Goal: Task Accomplishment & Management: Manage account settings

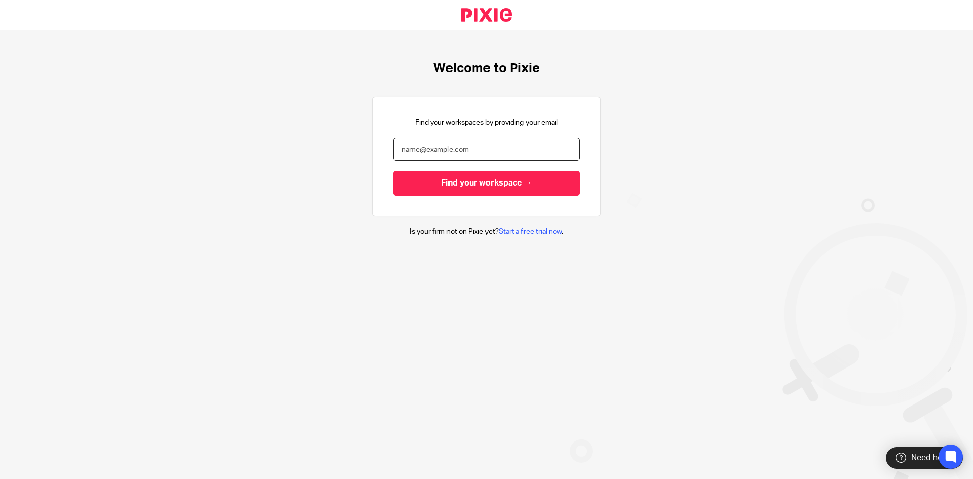
click at [407, 143] on input "email" at bounding box center [486, 149] width 186 height 23
type input "[EMAIL_ADDRESS][DOMAIN_NAME]"
click at [393, 171] on input "Find your workspace →" at bounding box center [486, 183] width 186 height 25
click at [451, 131] on div "Find your workspaces by providing your email Find your workspace →" at bounding box center [486, 157] width 186 height 78
click at [445, 157] on input "email" at bounding box center [486, 149] width 186 height 23
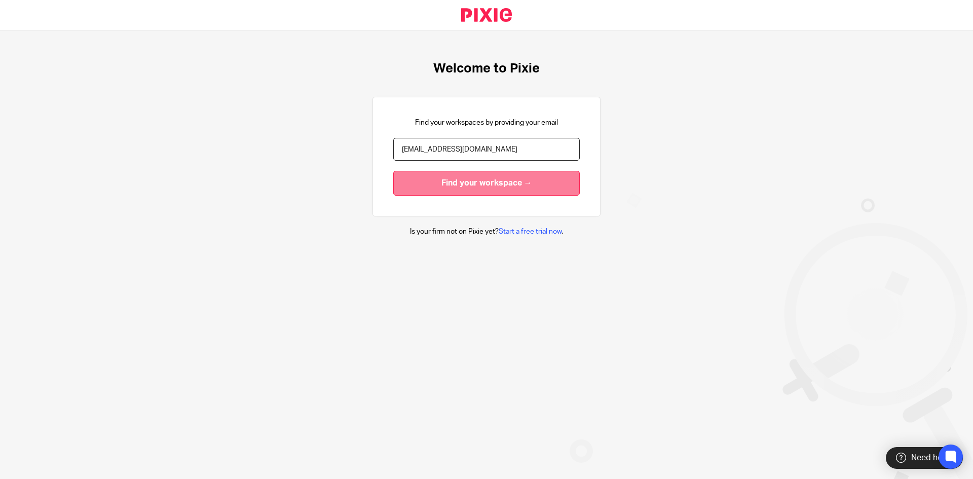
type input "[EMAIL_ADDRESS][DOMAIN_NAME]"
click at [472, 185] on input "Find your workspace →" at bounding box center [486, 183] width 186 height 25
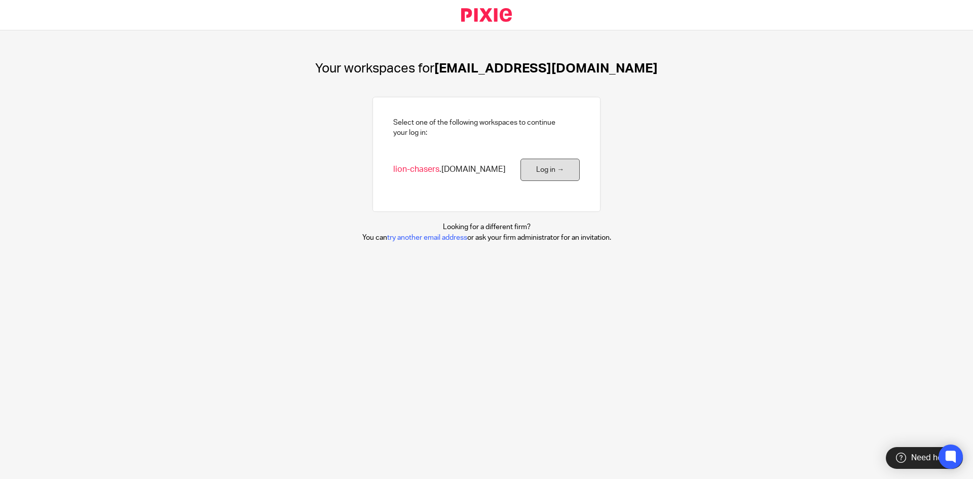
click at [543, 166] on link "Log in →" at bounding box center [549, 170] width 59 height 23
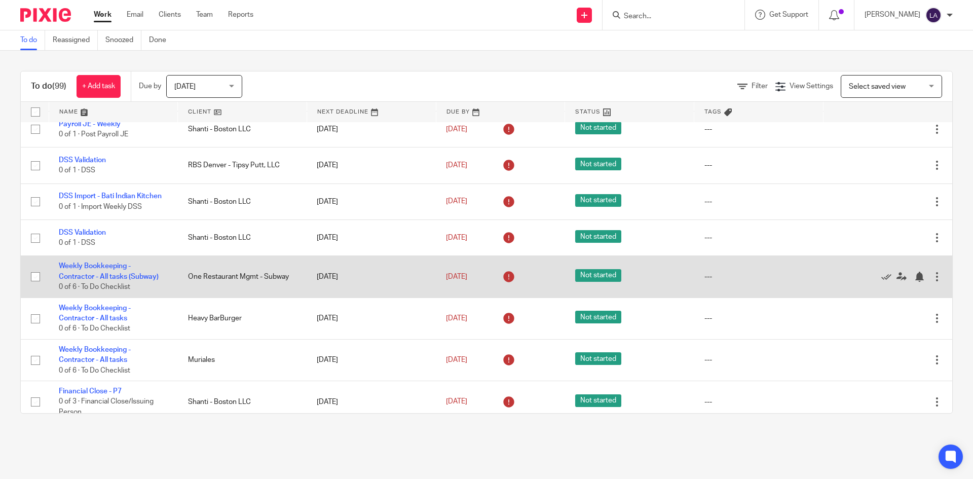
scroll to position [338, 0]
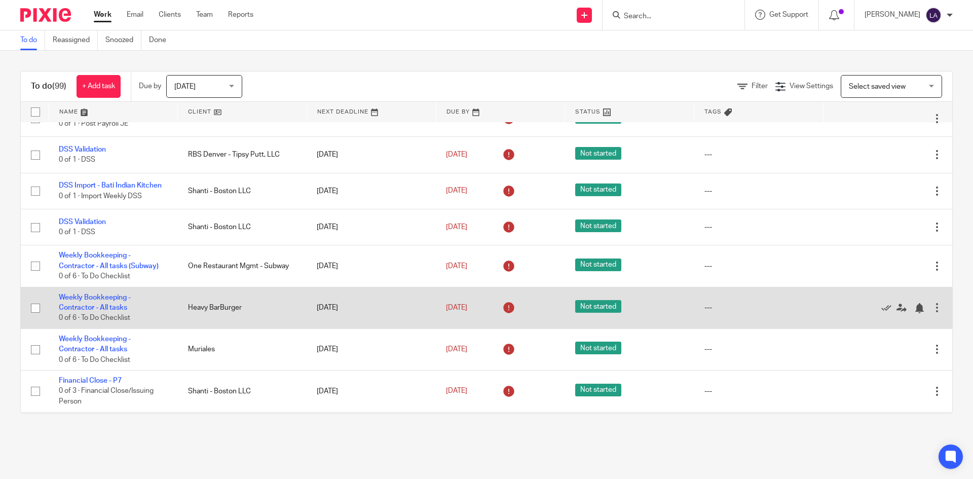
click at [33, 307] on input "checkbox" at bounding box center [35, 307] width 19 height 19
checkbox input "true"
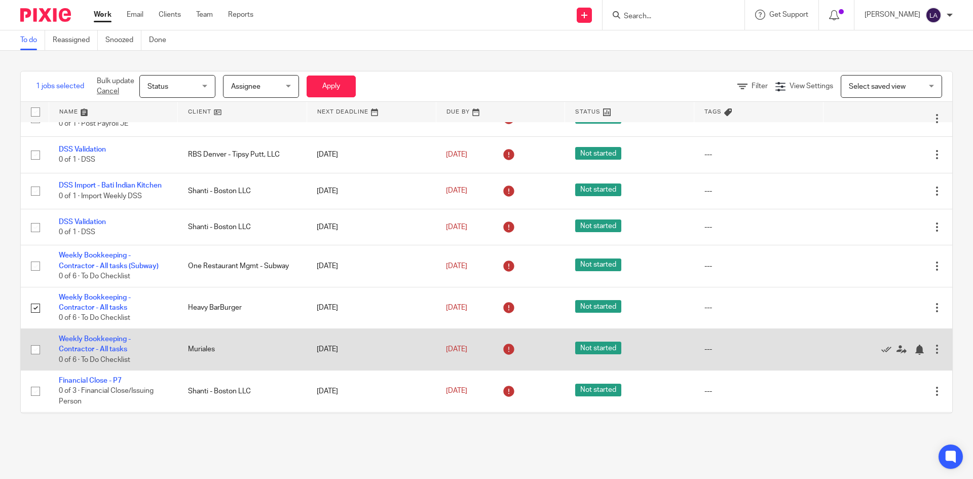
click at [36, 350] on input "checkbox" at bounding box center [35, 349] width 19 height 19
checkbox input "true"
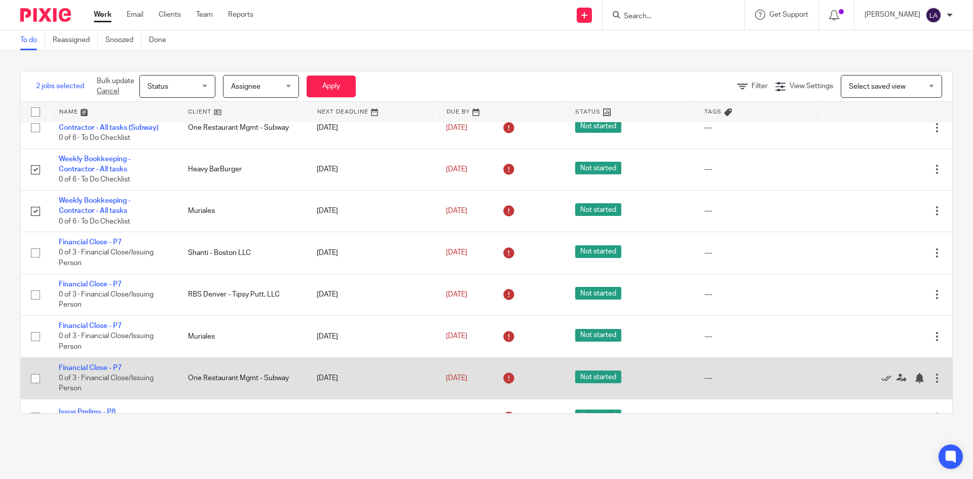
scroll to position [490, 0]
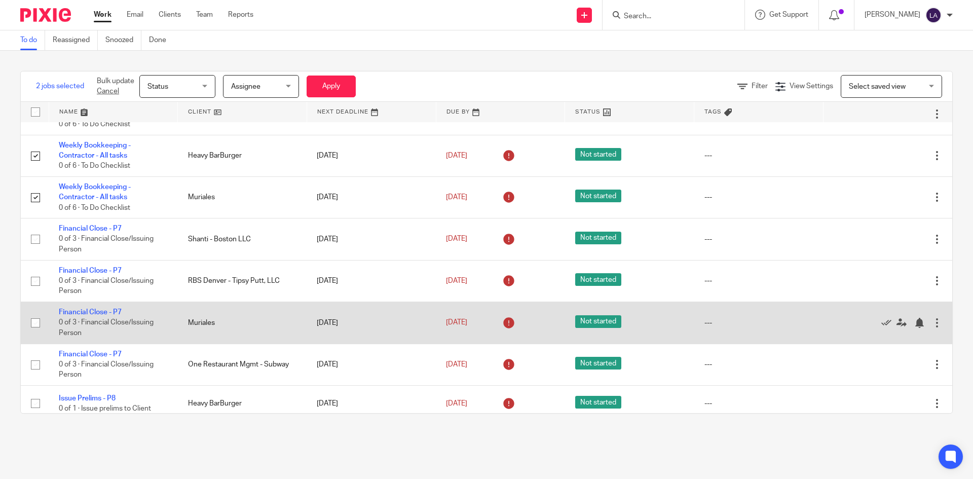
click at [31, 321] on input "checkbox" at bounding box center [35, 322] width 19 height 19
checkbox input "true"
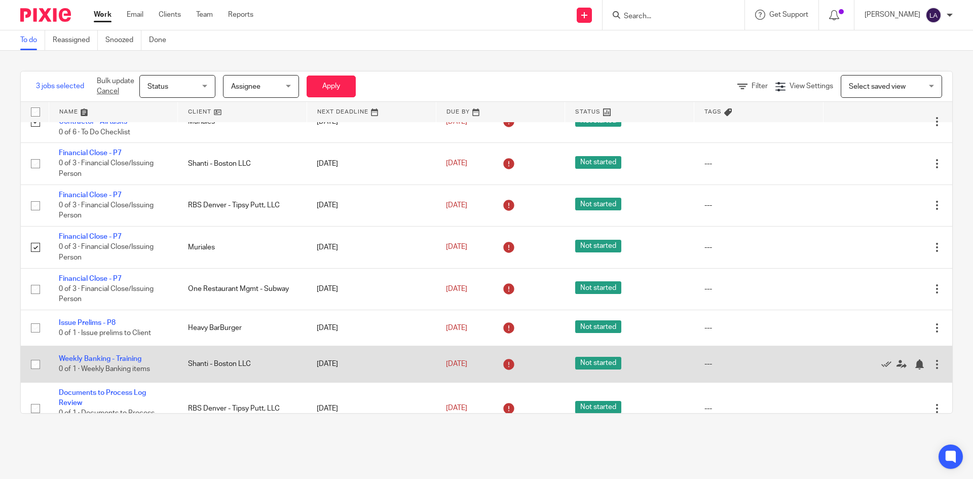
scroll to position [574, 0]
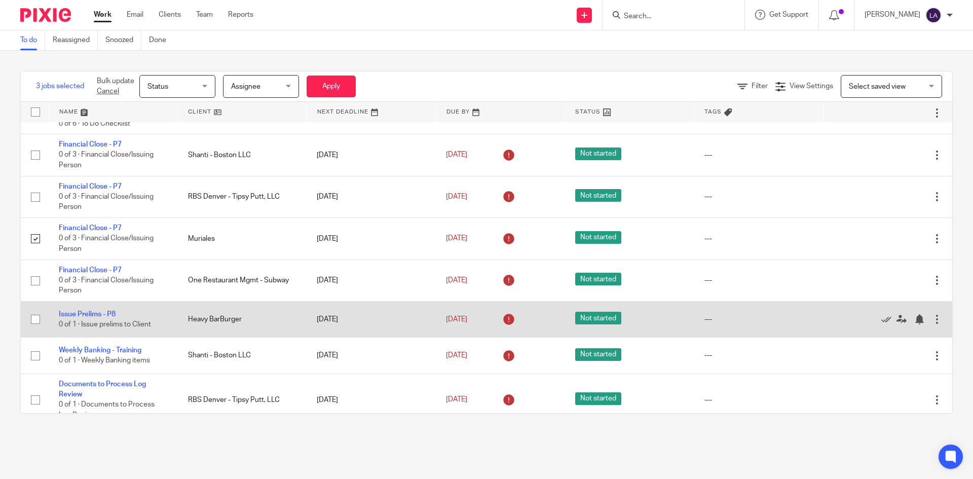
click at [33, 320] on input "checkbox" at bounding box center [35, 319] width 19 height 19
checkbox input "true"
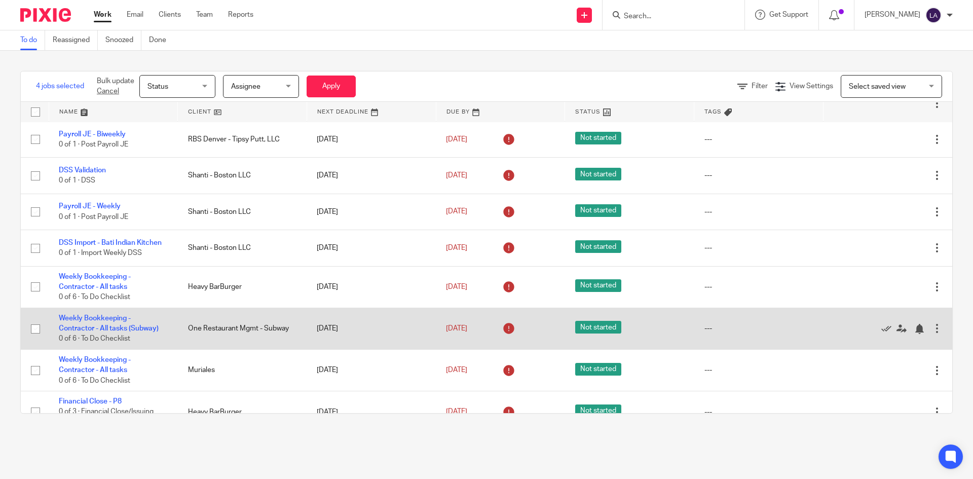
scroll to position [996, 0]
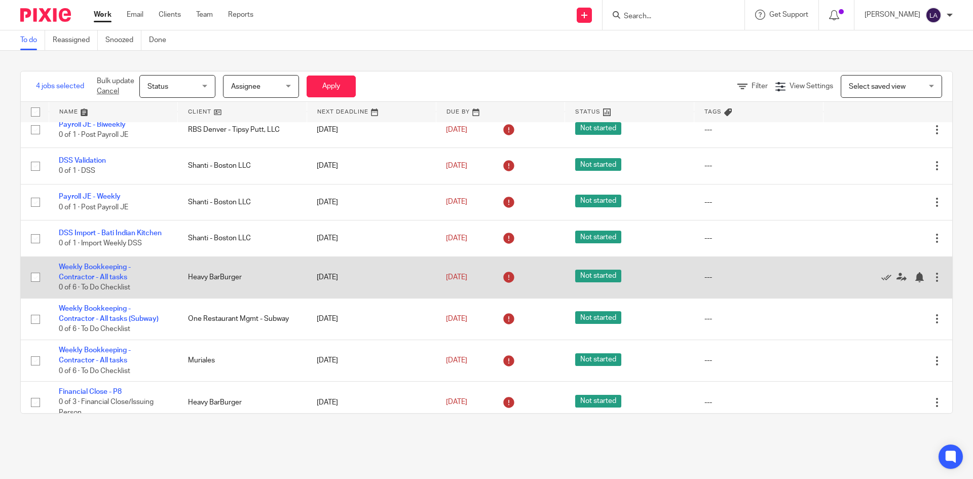
click at [38, 280] on input "checkbox" at bounding box center [35, 276] width 19 height 19
checkbox input "true"
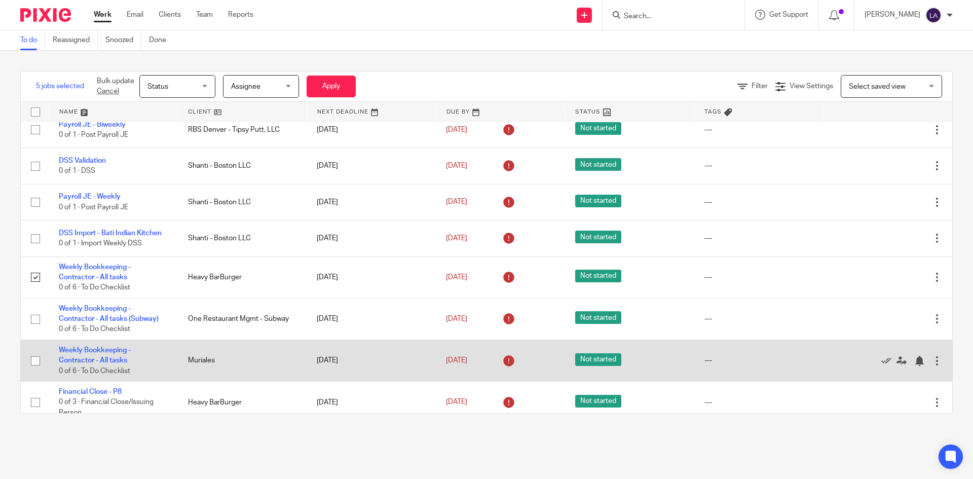
click at [35, 360] on input "checkbox" at bounding box center [35, 360] width 19 height 19
checkbox input "true"
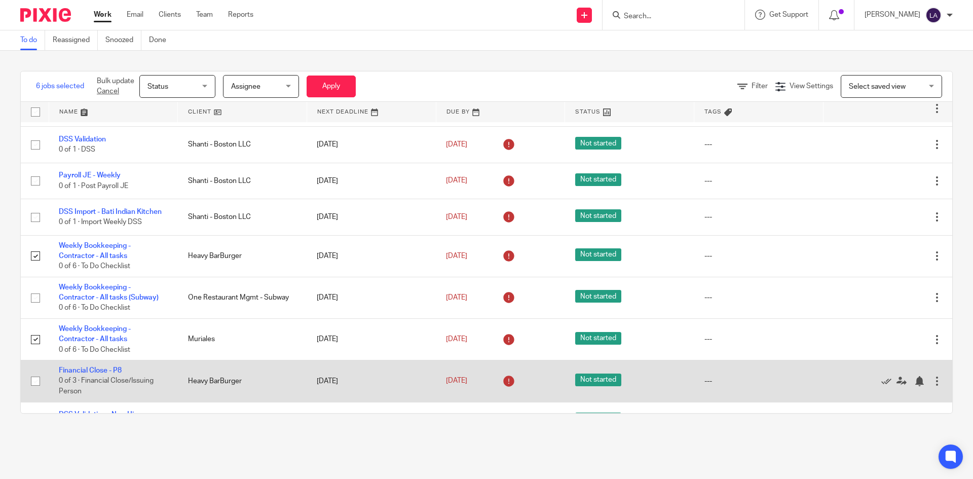
scroll to position [1081, 0]
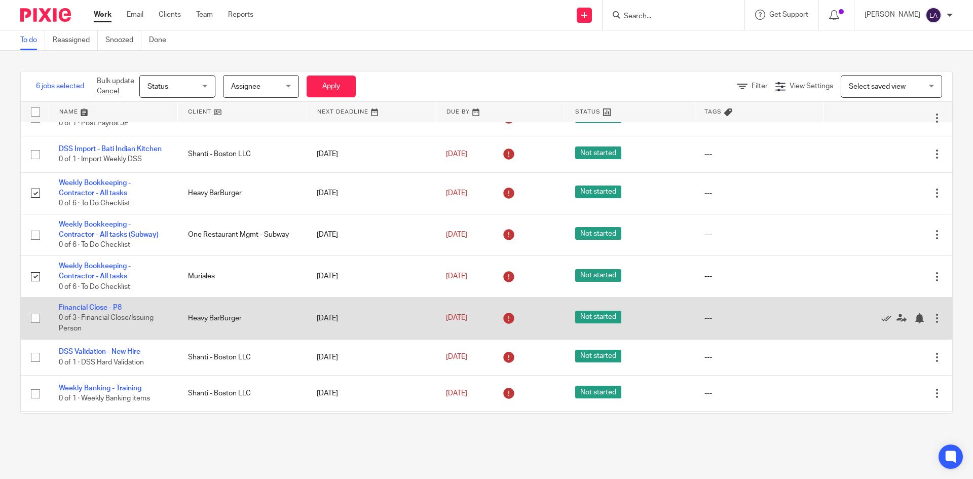
click at [36, 318] on input "checkbox" at bounding box center [35, 318] width 19 height 19
checkbox input "true"
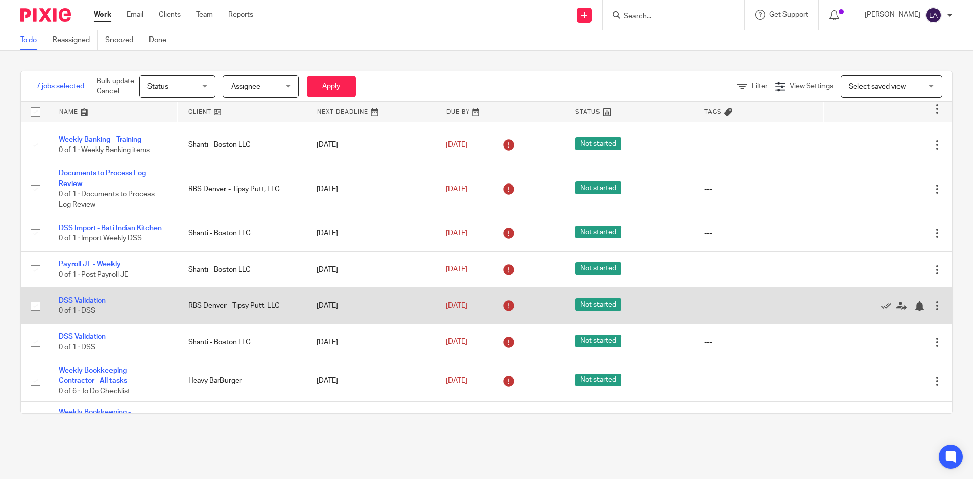
scroll to position [1334, 0]
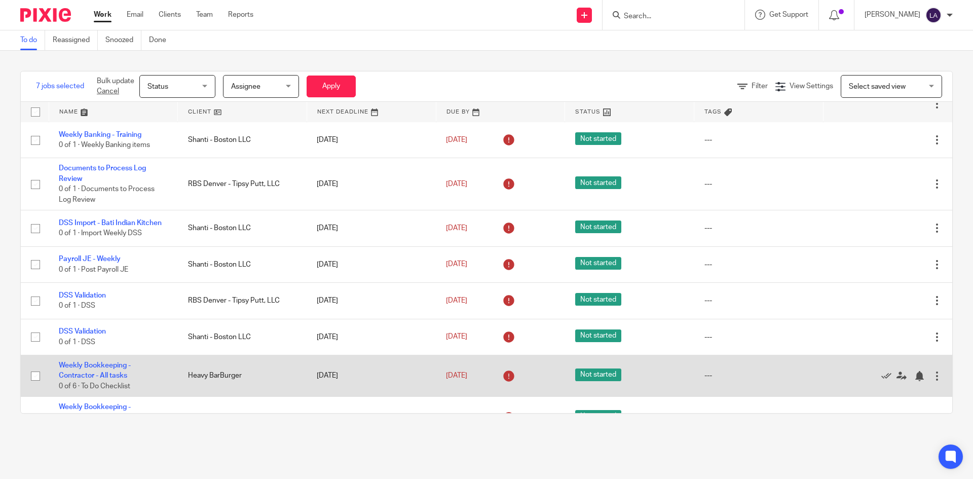
click at [36, 375] on input "checkbox" at bounding box center [35, 375] width 19 height 19
checkbox input "true"
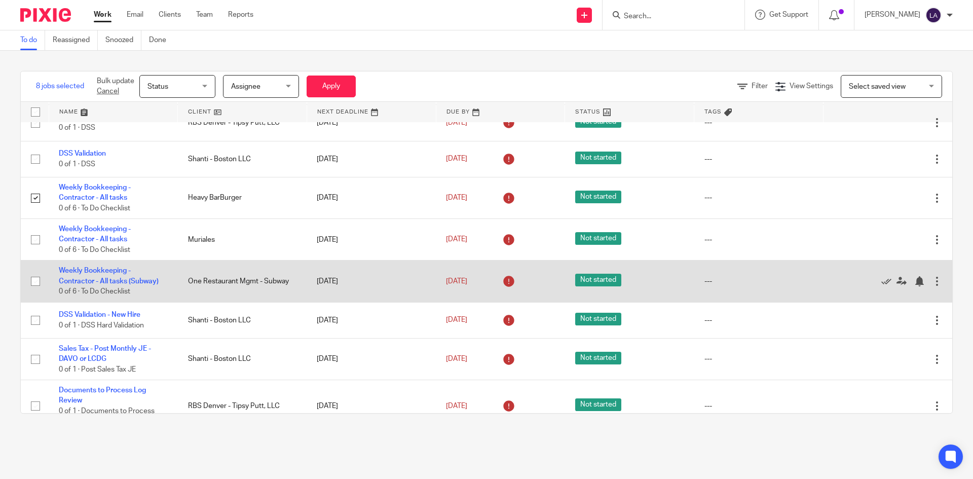
scroll to position [1520, 0]
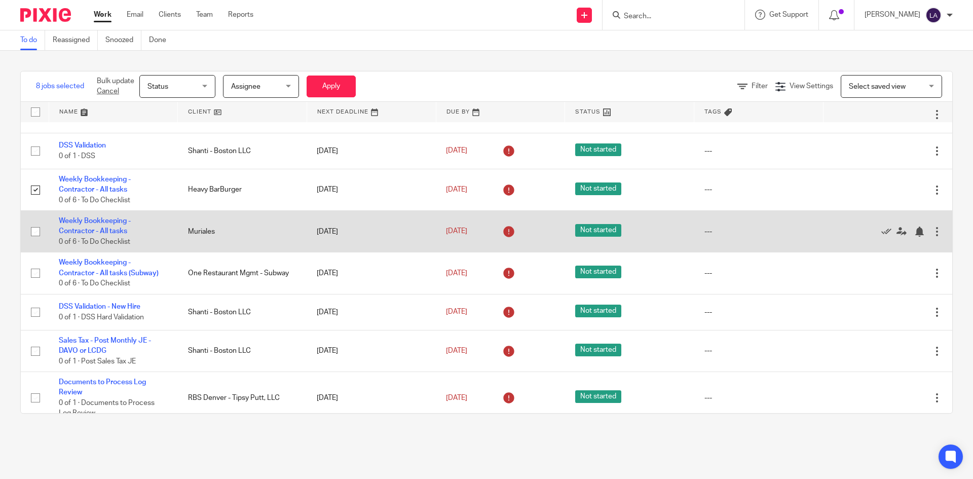
click at [33, 231] on input "checkbox" at bounding box center [35, 231] width 19 height 19
checkbox input "true"
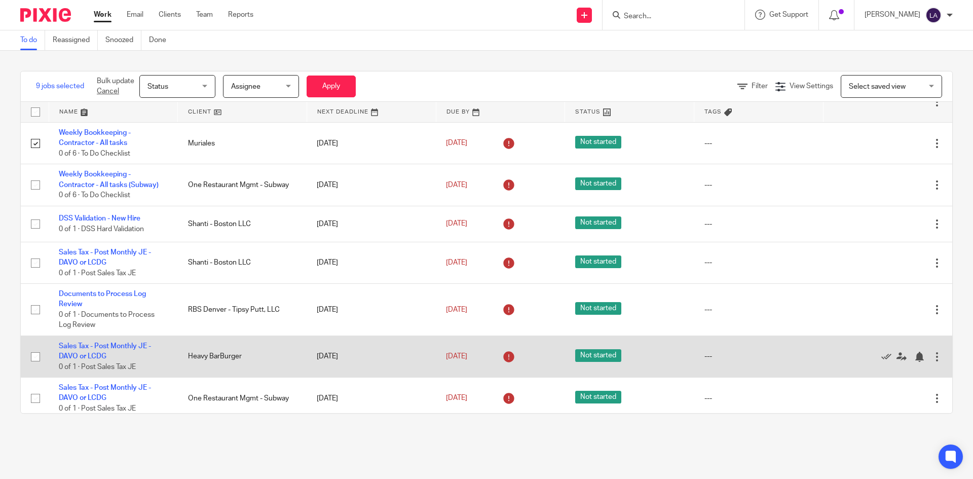
scroll to position [1672, 0]
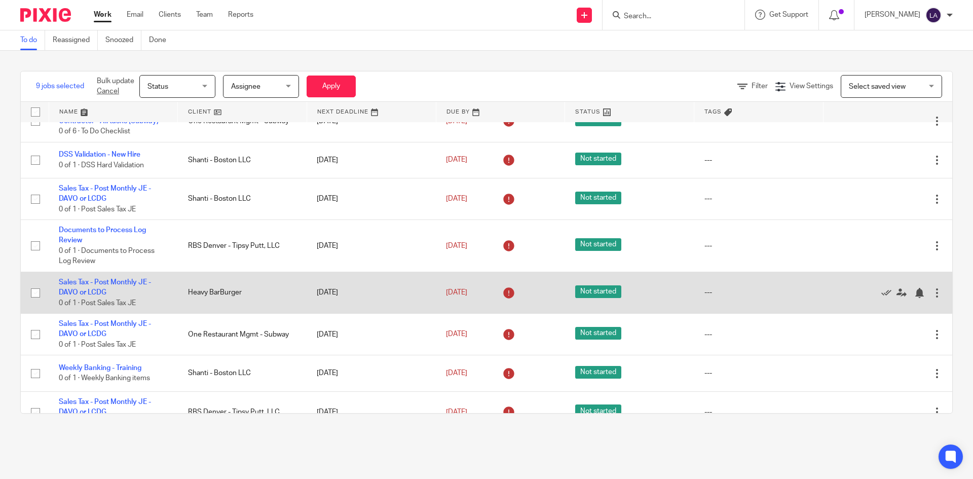
click at [32, 287] on input "checkbox" at bounding box center [35, 292] width 19 height 19
checkbox input "true"
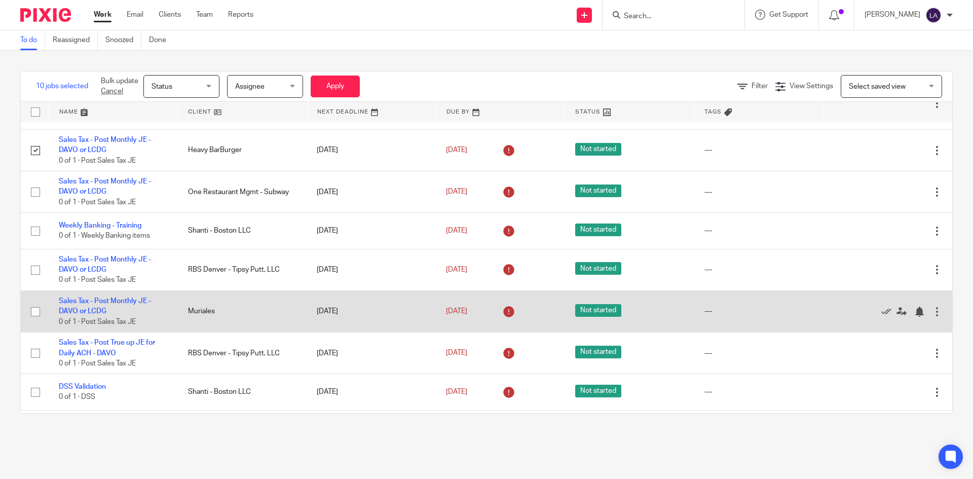
scroll to position [1824, 0]
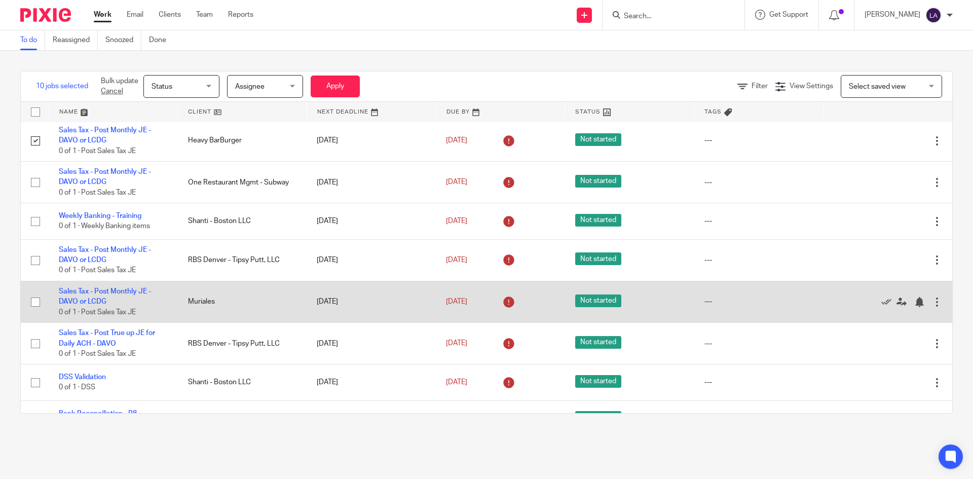
click at [33, 300] on input "checkbox" at bounding box center [35, 301] width 19 height 19
checkbox input "true"
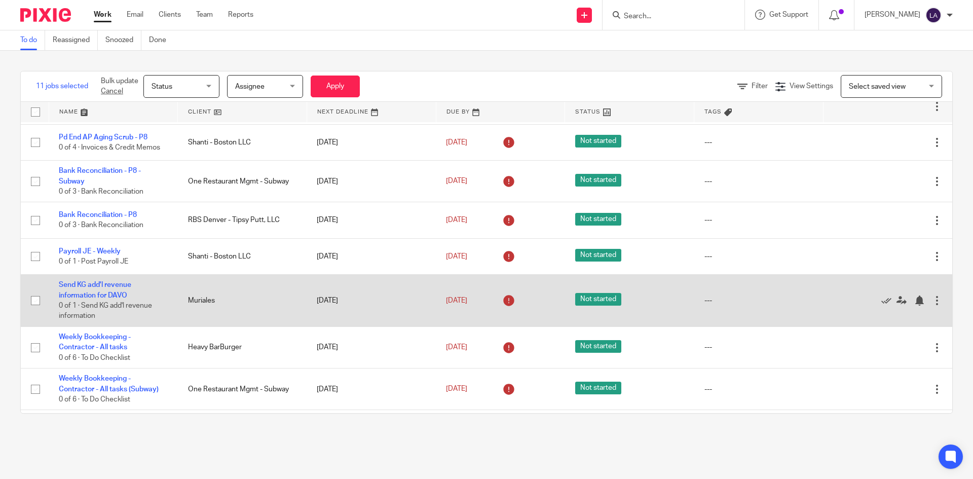
scroll to position [2364, 0]
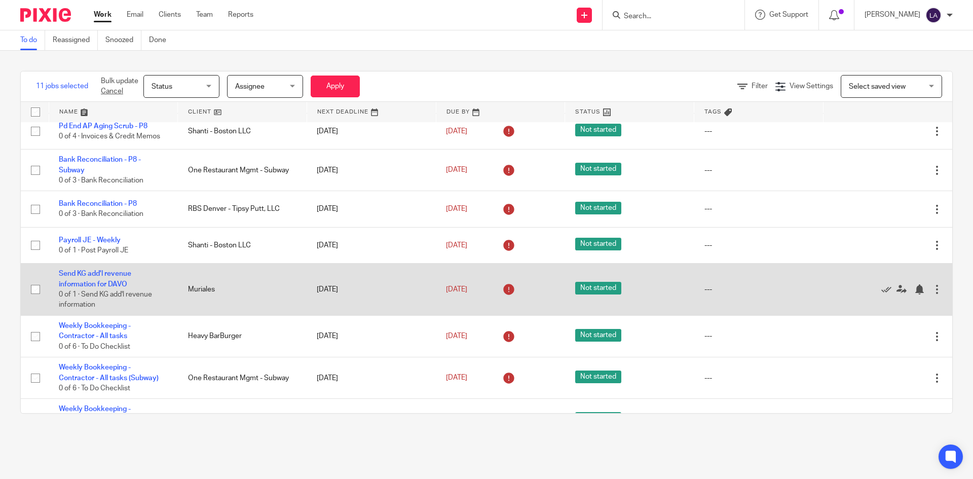
click at [34, 288] on input "checkbox" at bounding box center [35, 289] width 19 height 19
checkbox input "true"
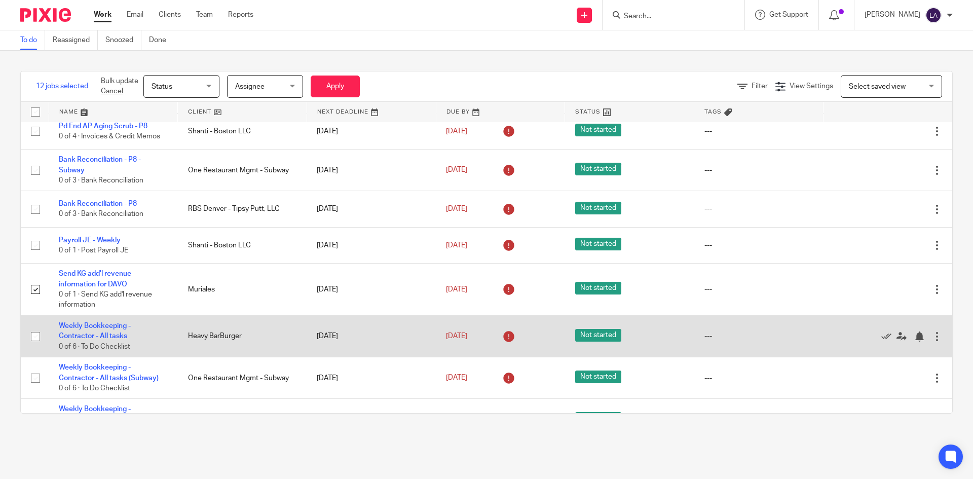
click at [34, 335] on input "checkbox" at bounding box center [35, 336] width 19 height 19
checkbox input "true"
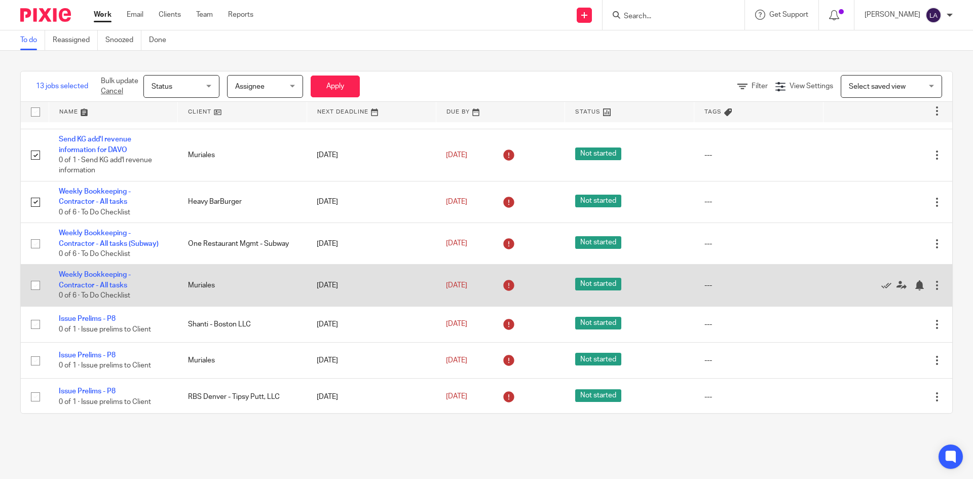
scroll to position [2499, 0]
click at [35, 282] on input "checkbox" at bounding box center [35, 284] width 19 height 19
checkbox input "true"
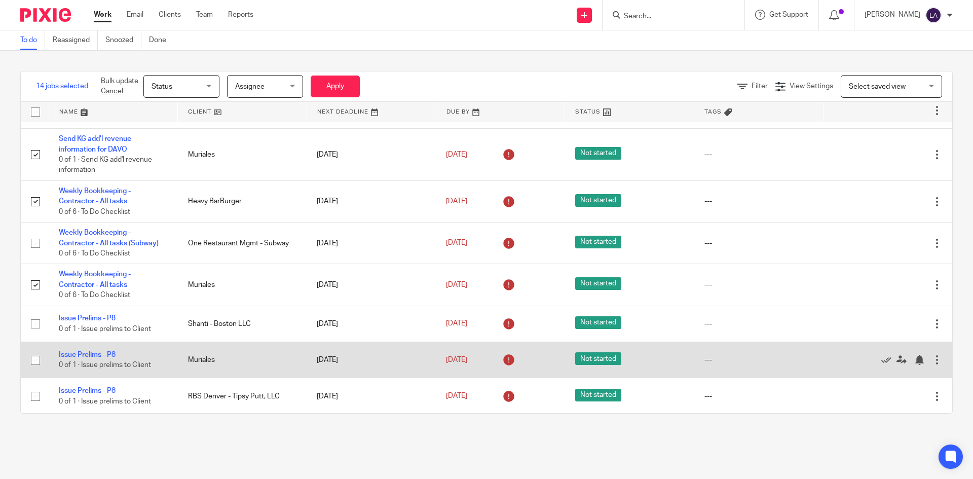
click at [35, 360] on input "checkbox" at bounding box center [35, 360] width 19 height 19
checkbox input "true"
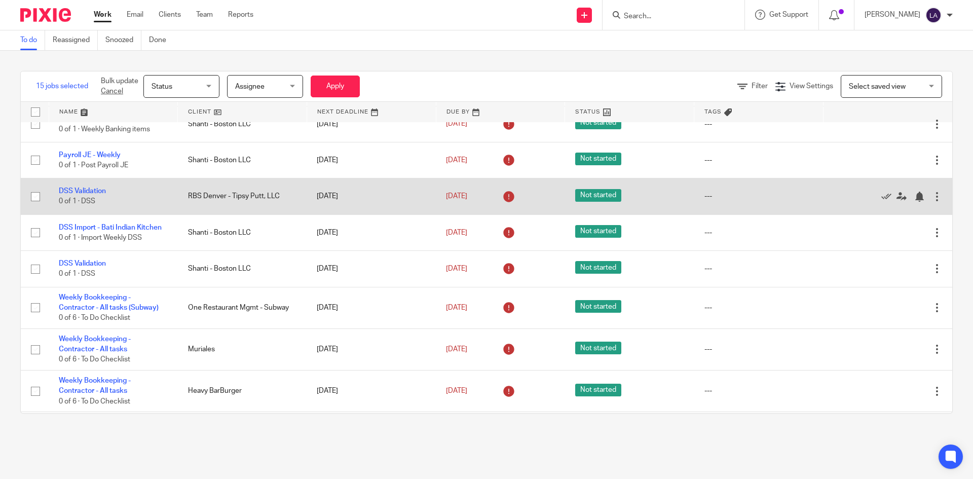
scroll to position [2938, 0]
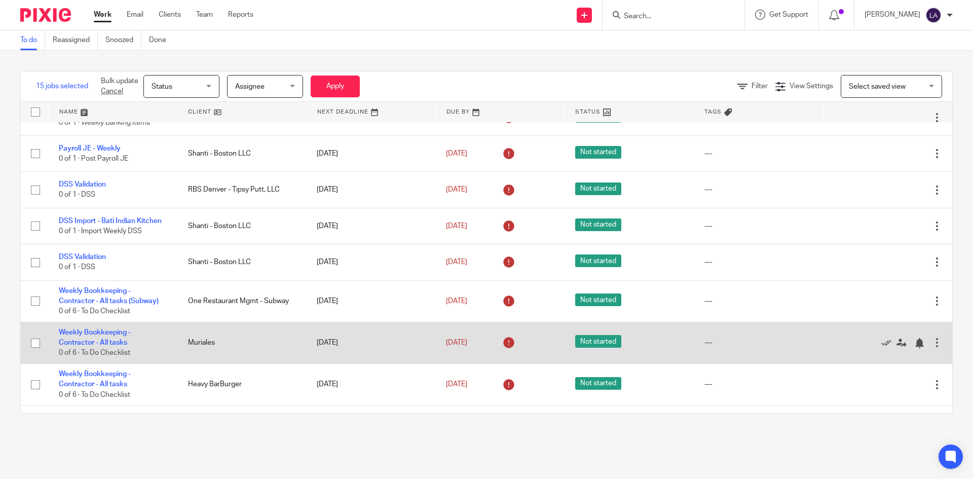
drag, startPoint x: 42, startPoint y: 344, endPoint x: 41, endPoint y: 351, distance: 6.6
click at [42, 344] on input "checkbox" at bounding box center [35, 342] width 19 height 19
checkbox input "true"
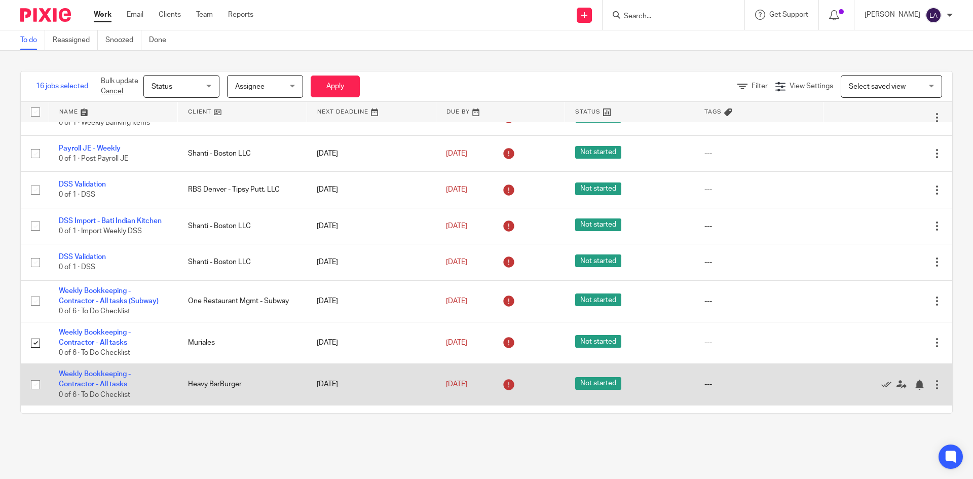
click at [35, 382] on input "checkbox" at bounding box center [35, 384] width 19 height 19
checkbox input "true"
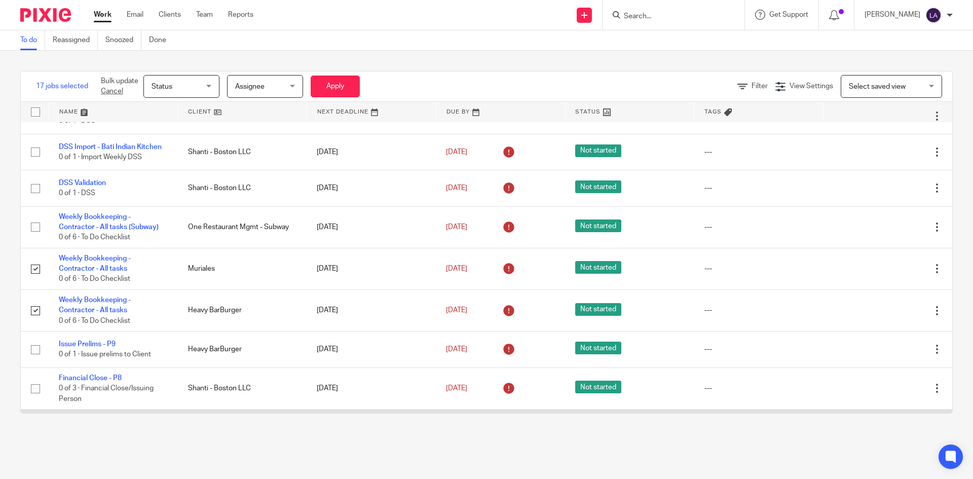
scroll to position [3023, 0]
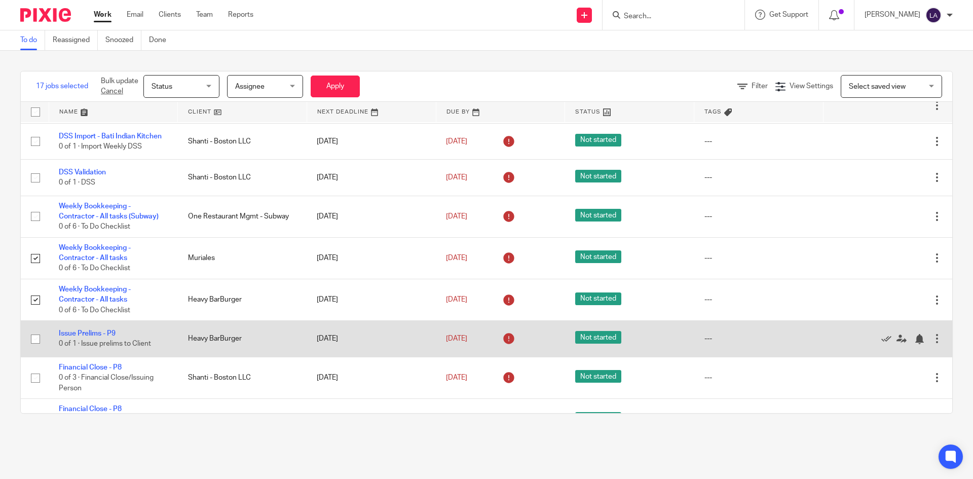
click at [36, 339] on input "checkbox" at bounding box center [35, 338] width 19 height 19
checkbox input "true"
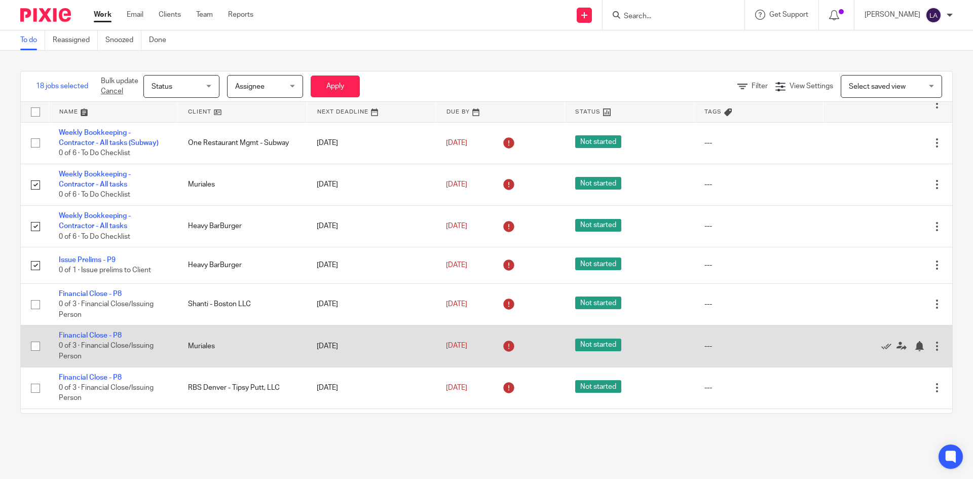
scroll to position [3107, 0]
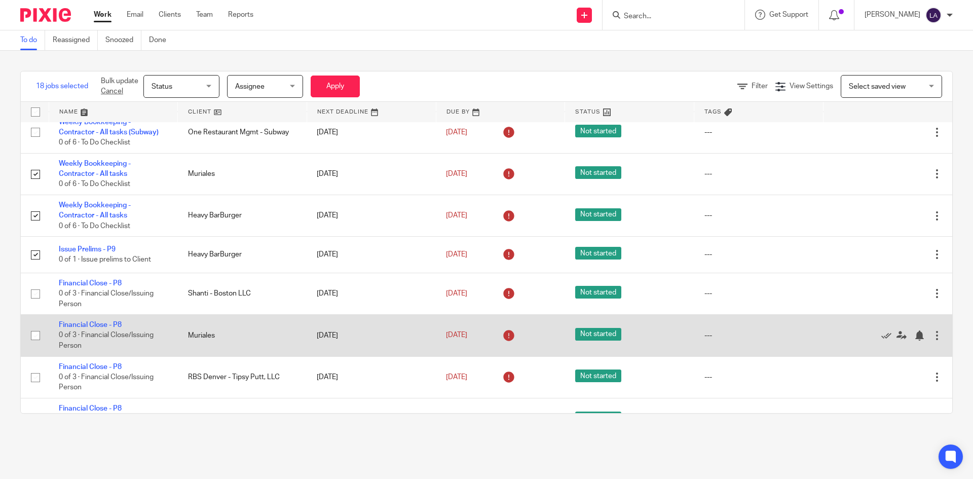
click at [35, 337] on input "checkbox" at bounding box center [35, 335] width 19 height 19
checkbox input "true"
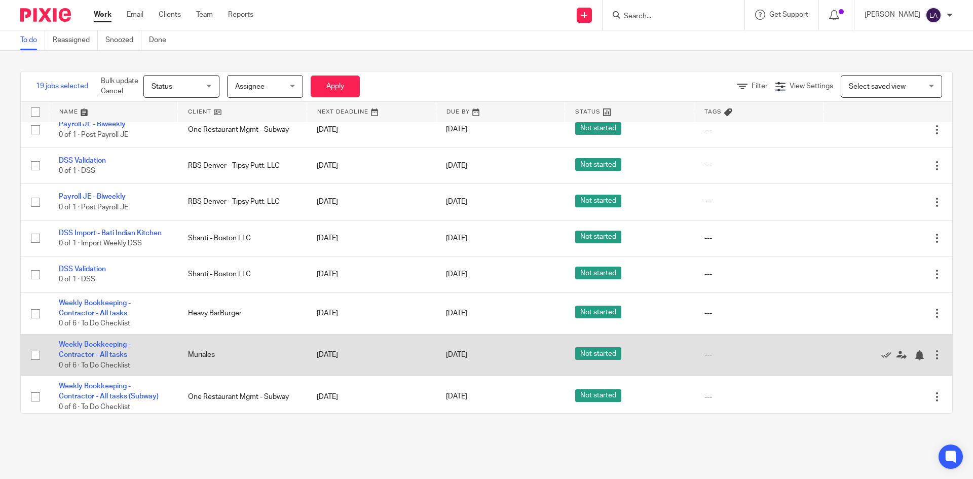
scroll to position [3597, 0]
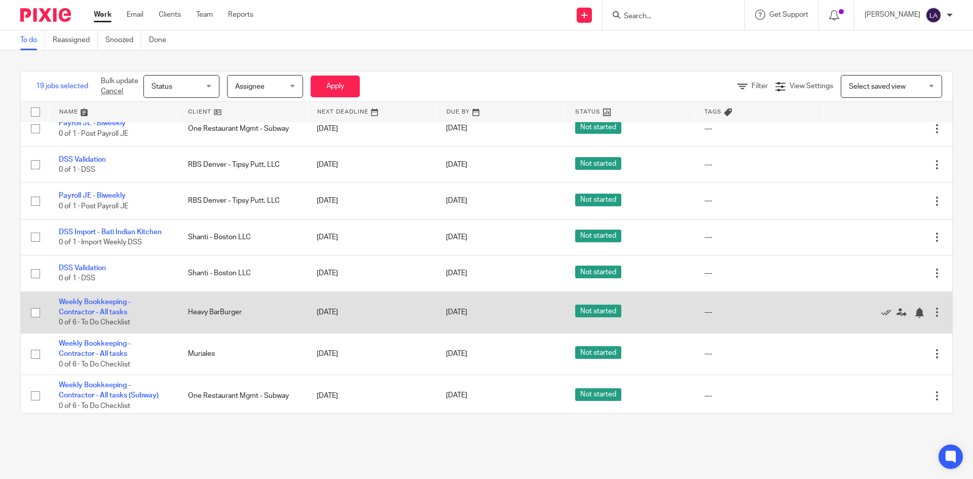
click at [37, 314] on input "checkbox" at bounding box center [35, 312] width 19 height 19
checkbox input "true"
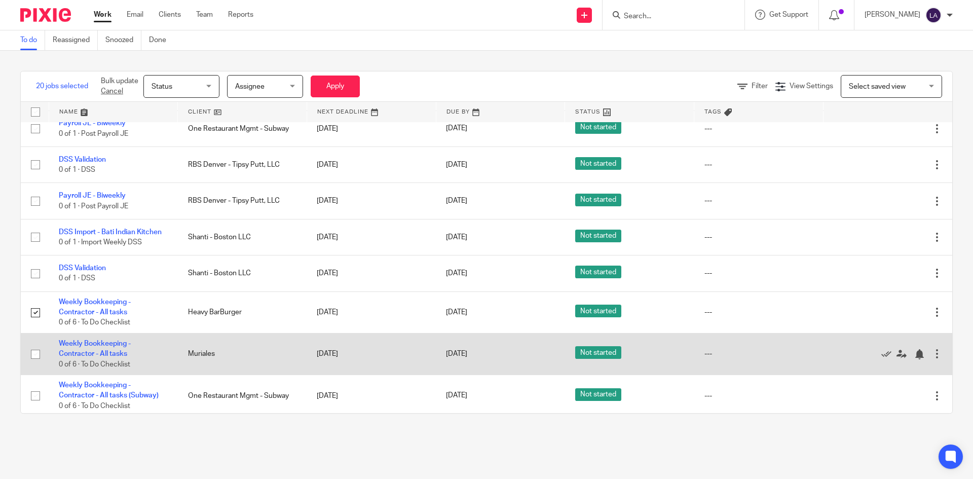
click at [35, 352] on input "checkbox" at bounding box center [35, 353] width 19 height 19
checkbox input "true"
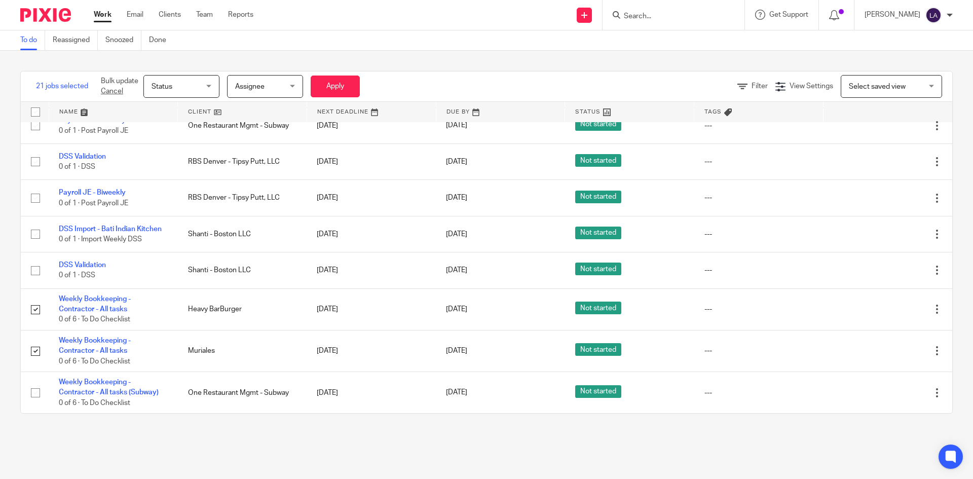
click at [294, 87] on div "Assignee [GEOGRAPHIC_DATA]" at bounding box center [265, 86] width 76 height 23
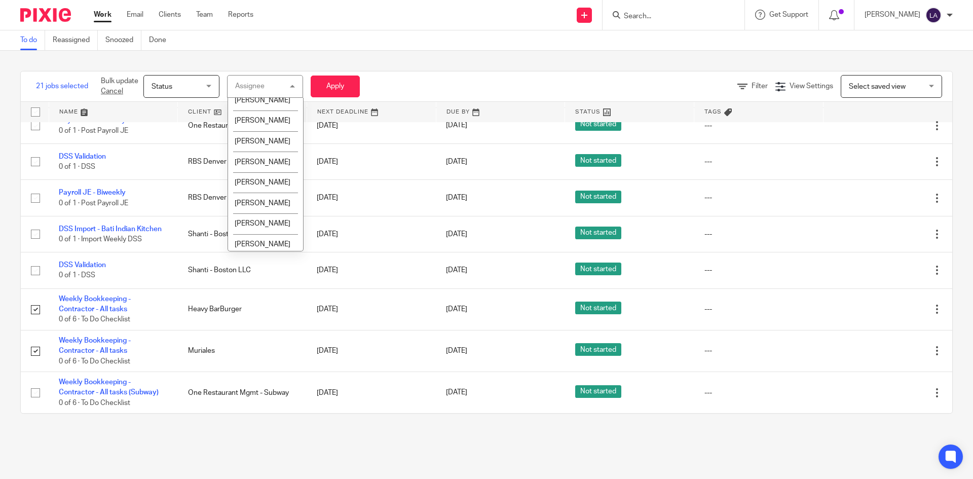
scroll to position [541, 0]
click at [265, 116] on span "[PERSON_NAME]" at bounding box center [263, 111] width 56 height 7
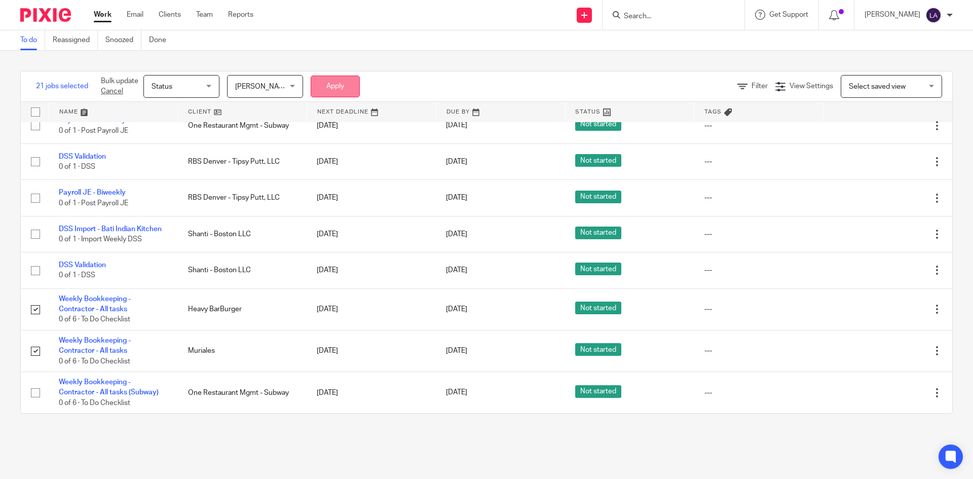
click at [333, 88] on button "Apply" at bounding box center [335, 86] width 49 height 22
